Goal: Information Seeking & Learning: Learn about a topic

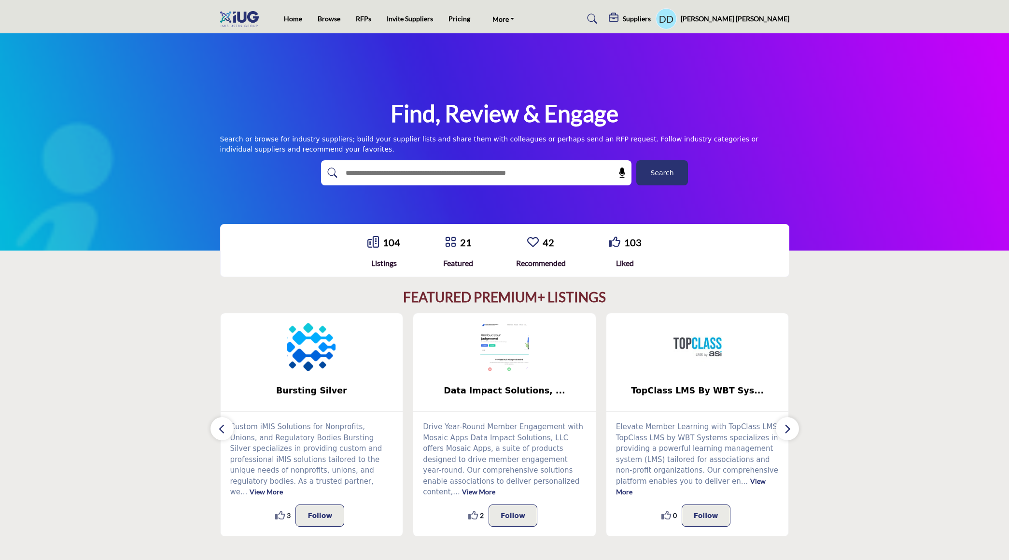
click at [541, 23] on div "Home Browse RFPs Invite Suppliers Pricing More imisusers.org Contact Us" at bounding box center [415, 19] width 263 height 14
click at [505, 14] on link "More" at bounding box center [504, 19] width 36 height 14
click at [462, 16] on link "Pricing" at bounding box center [459, 18] width 22 height 8
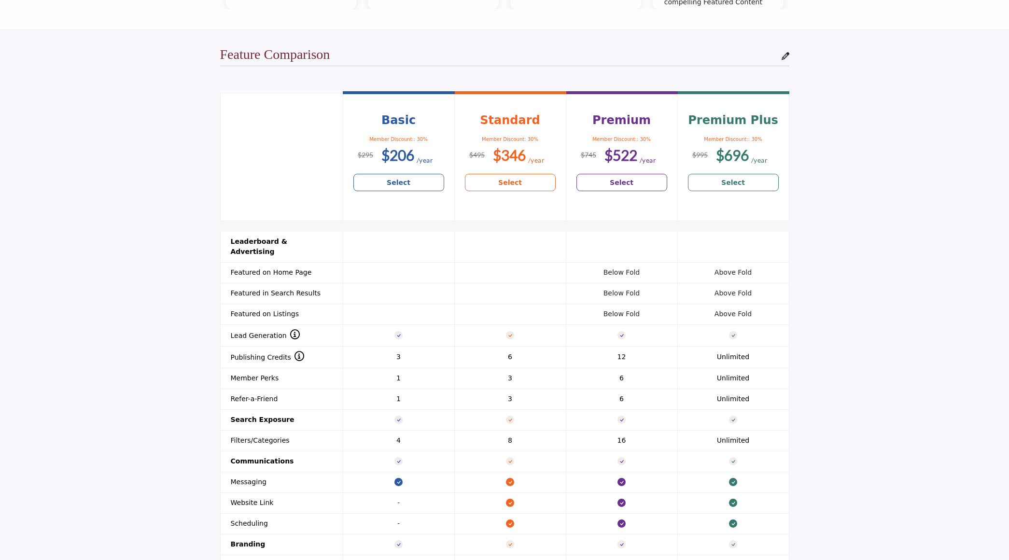
scroll to position [718, 0]
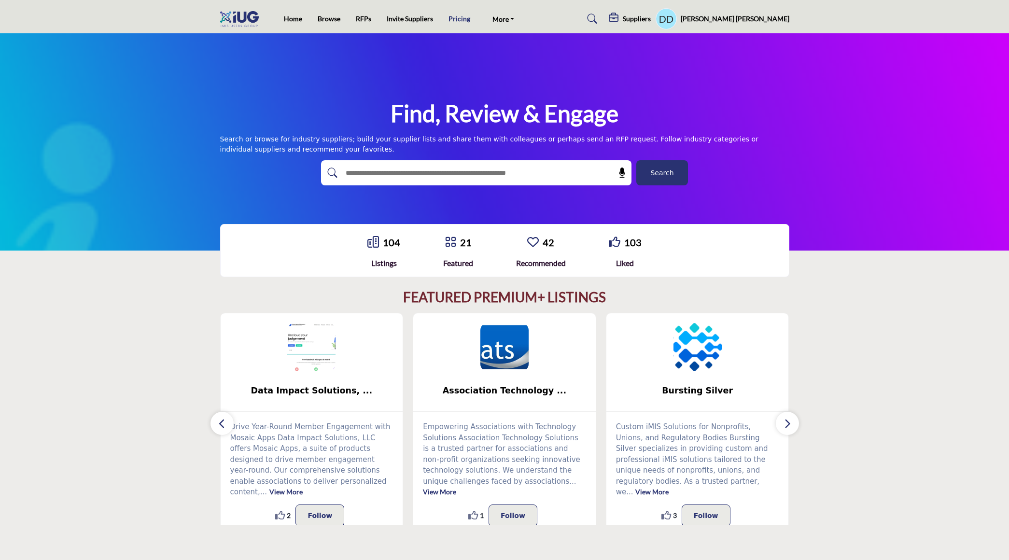
click at [454, 20] on link "Pricing" at bounding box center [459, 18] width 22 height 8
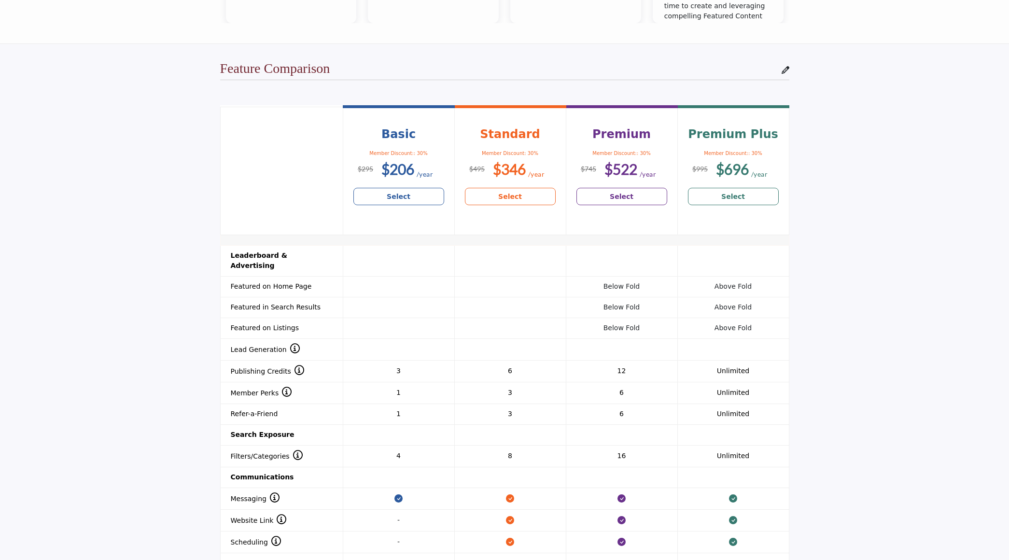
scroll to position [765, 0]
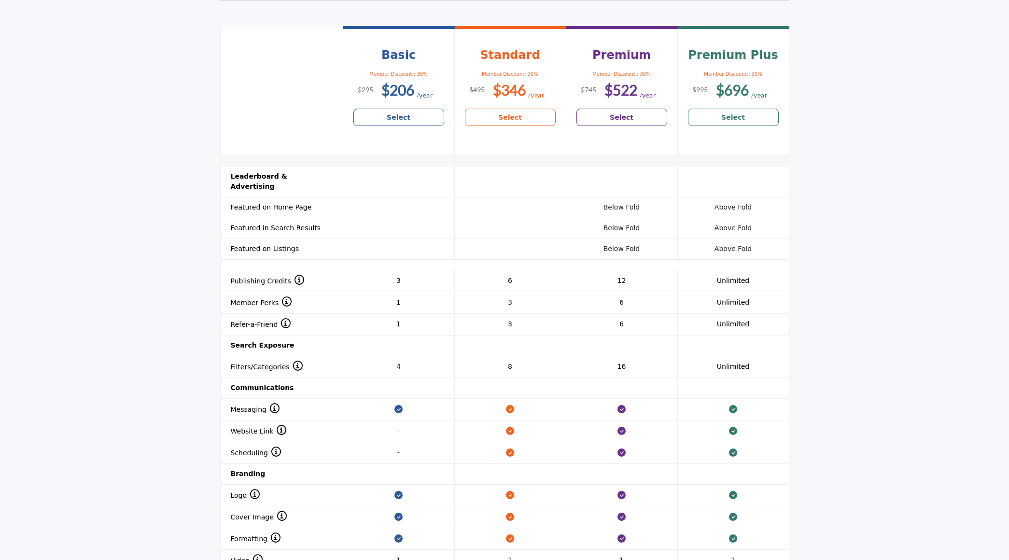
scroll to position [788, 0]
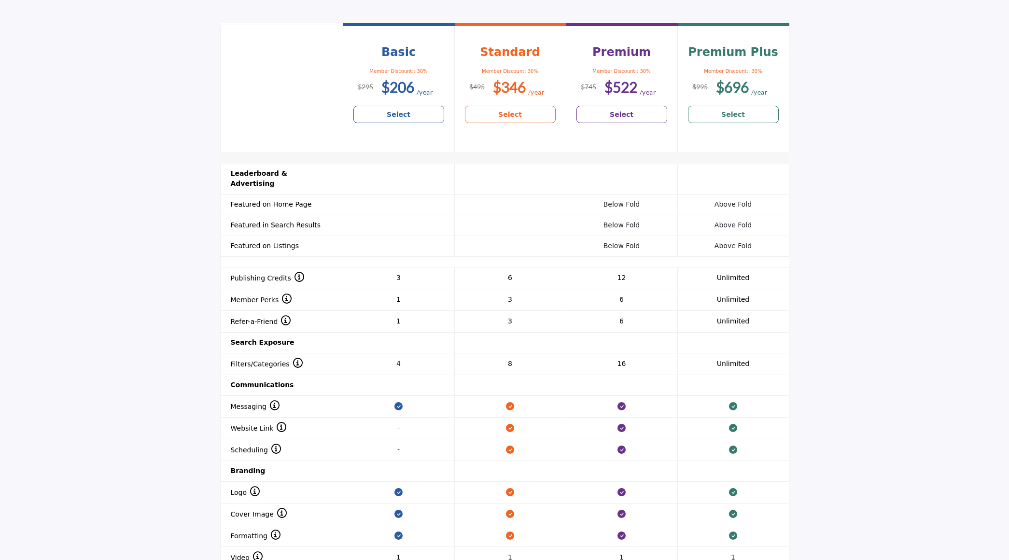
click at [923, 212] on section "Header 1 Basic Member Discount:: 30% $206 Select Standard $346 Select $522" at bounding box center [504, 328] width 1009 height 651
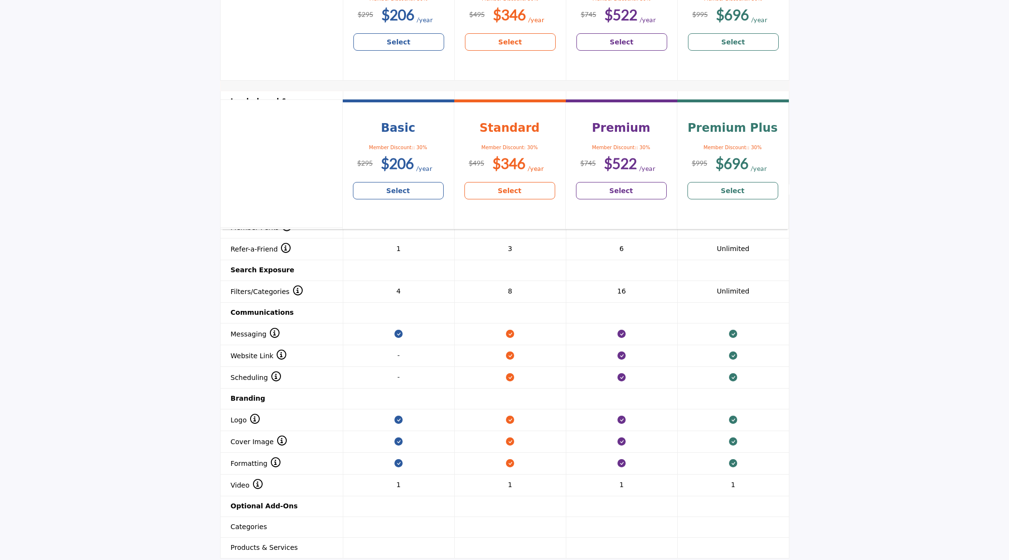
scroll to position [826, 0]
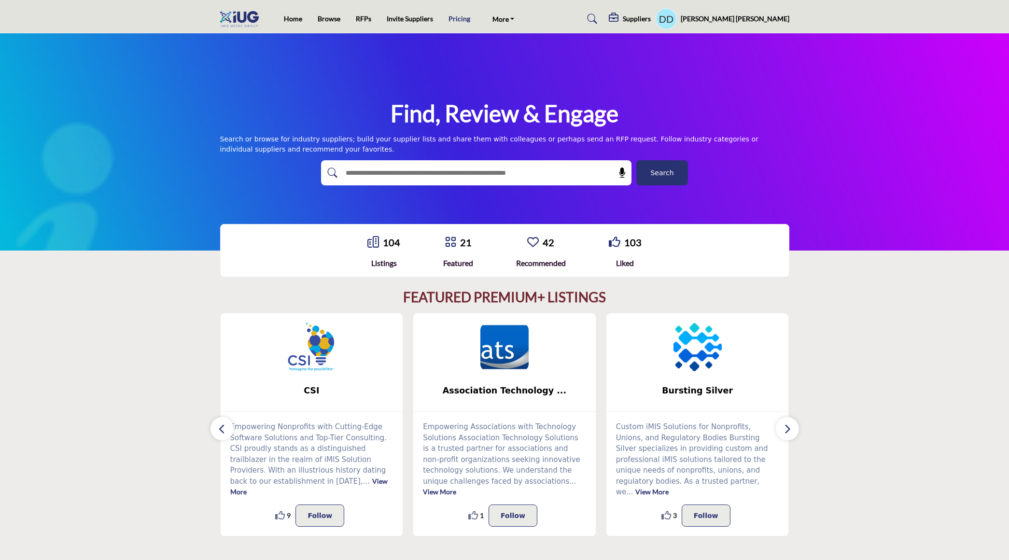
click at [457, 20] on link "Pricing" at bounding box center [459, 18] width 22 height 8
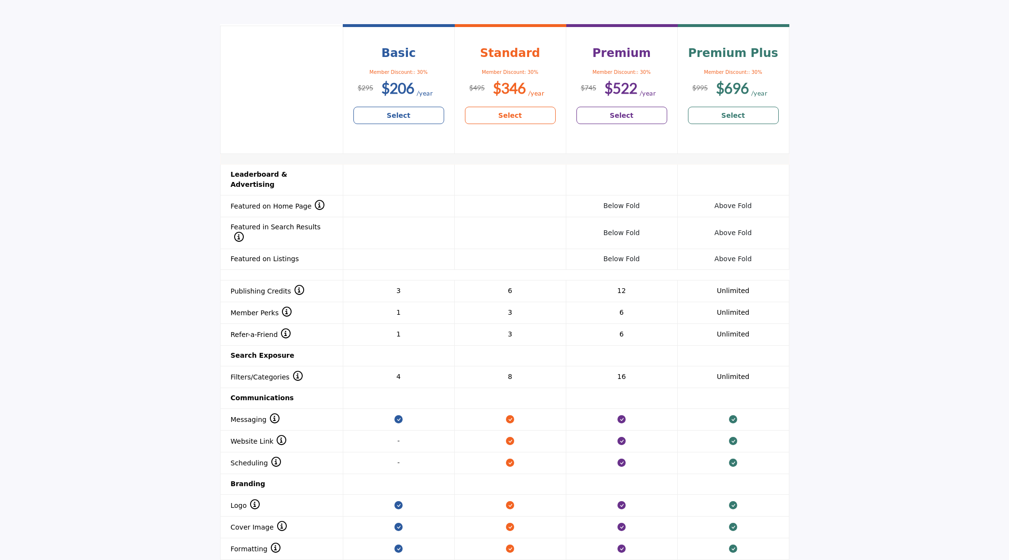
scroll to position [790, 0]
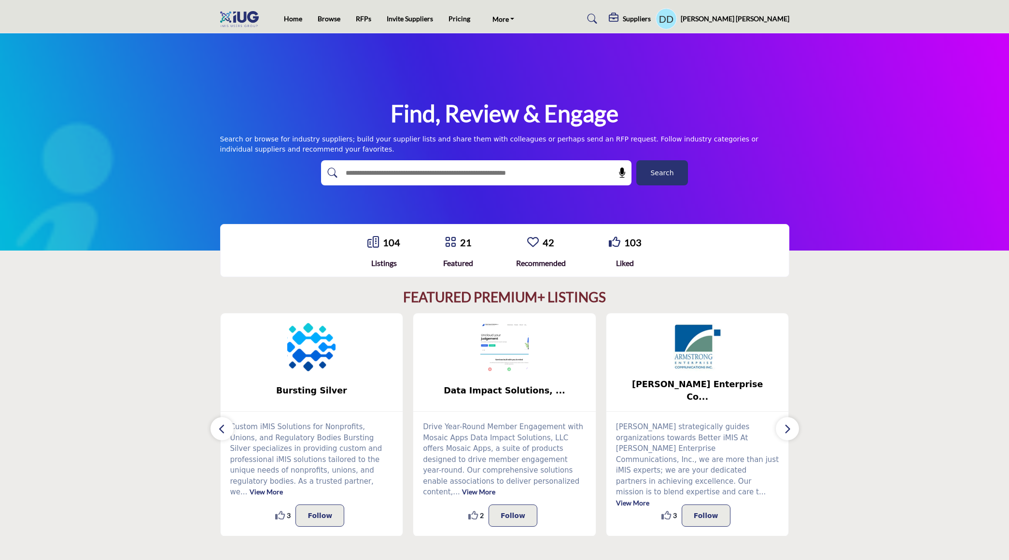
click at [108, 251] on div "104 Listings 21 Featured" at bounding box center [504, 250] width 1009 height 72
click at [454, 19] on link "Pricing" at bounding box center [459, 18] width 22 height 8
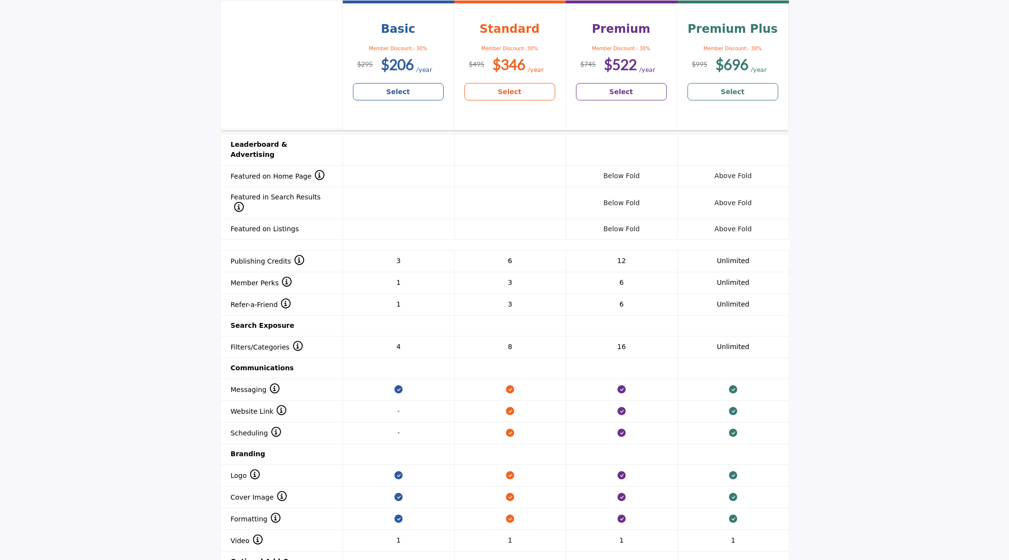
scroll to position [817, 0]
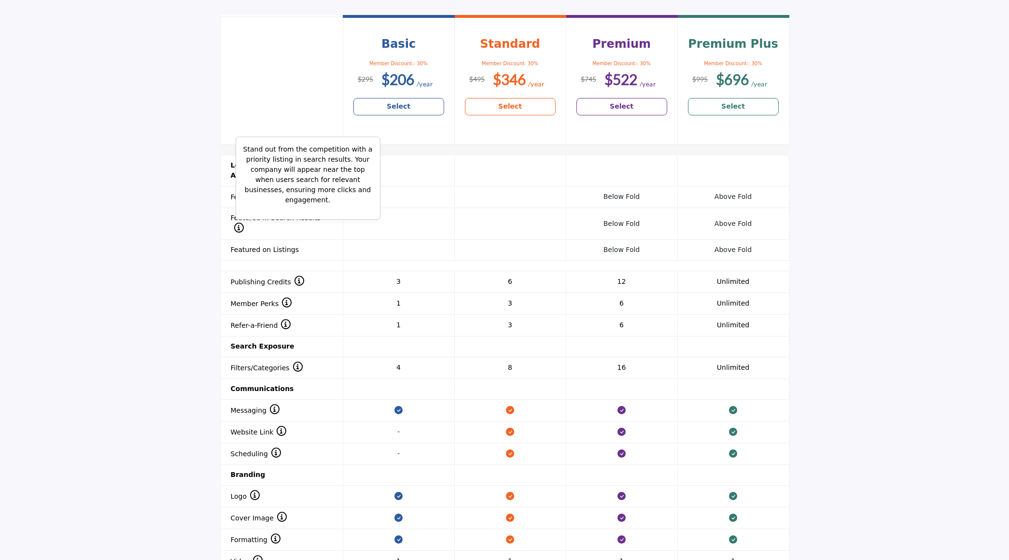
scroll to position [817, 0]
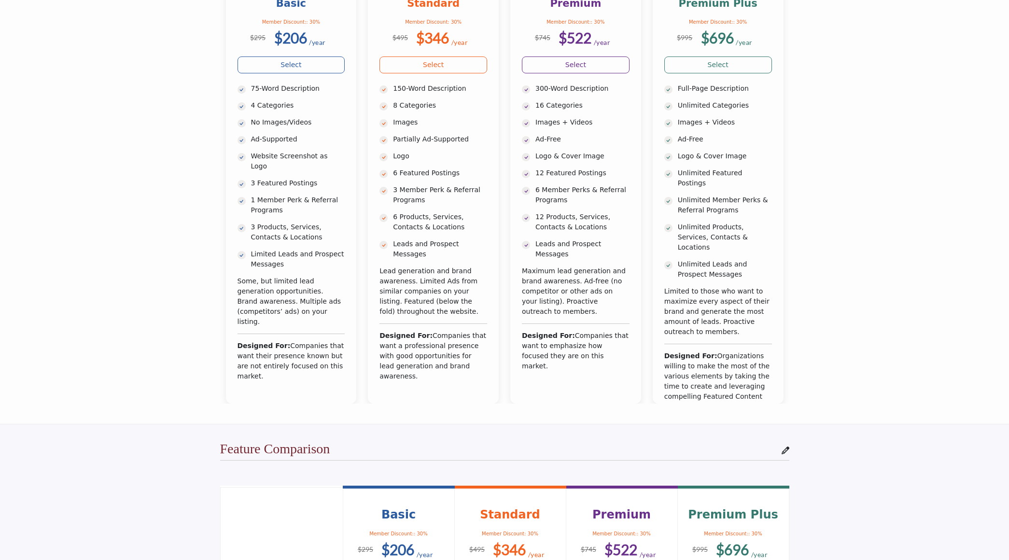
scroll to position [248, 0]
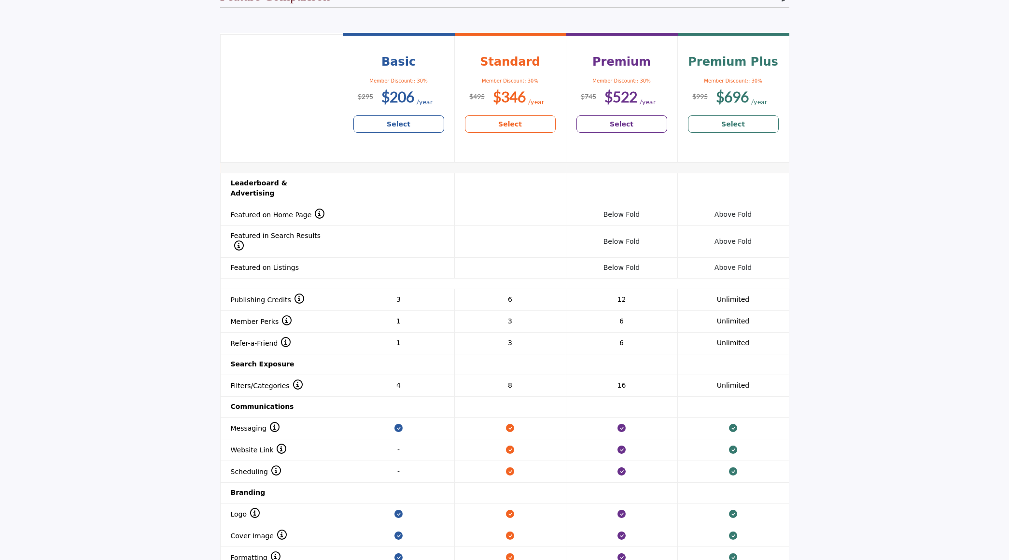
scroll to position [778, 0]
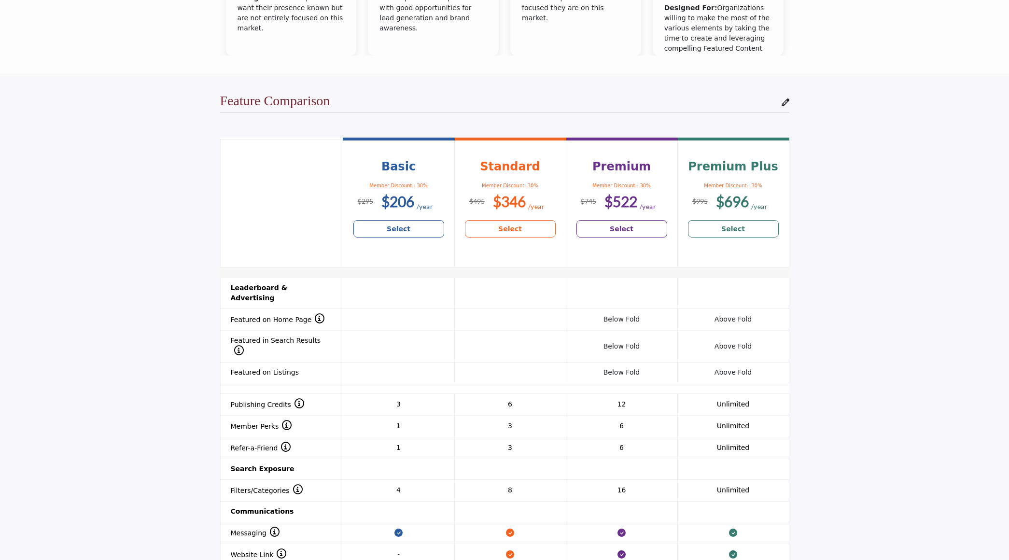
scroll to position [670, 0]
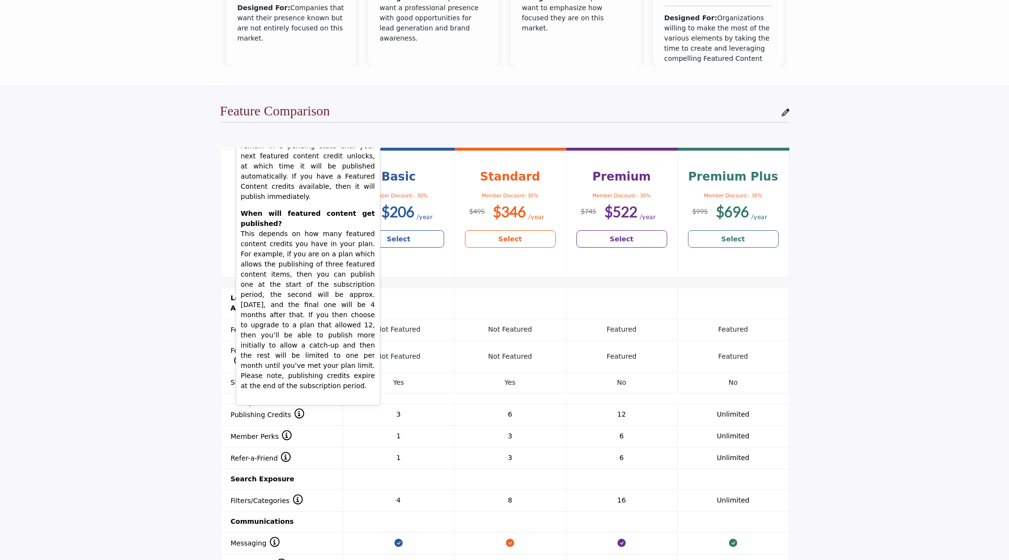
scroll to position [662, 0]
